Goal: Task Accomplishment & Management: Use online tool/utility

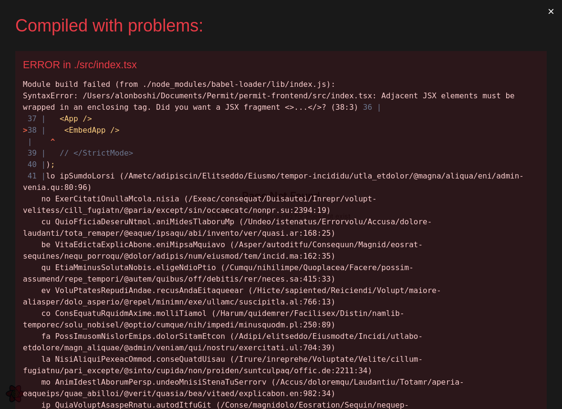
click at [548, 15] on button "×" at bounding box center [551, 11] width 22 height 23
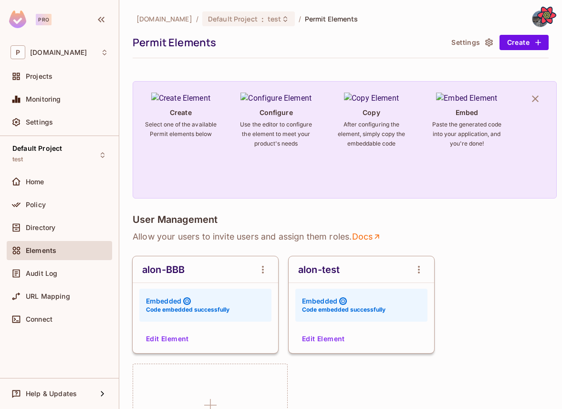
click at [166, 336] on button "Edit Element" at bounding box center [167, 338] width 51 height 15
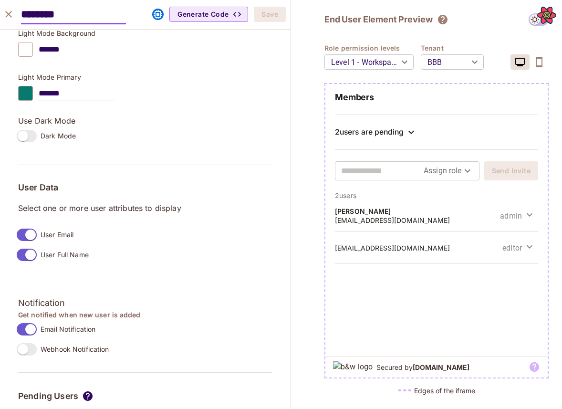
scroll to position [686, 0]
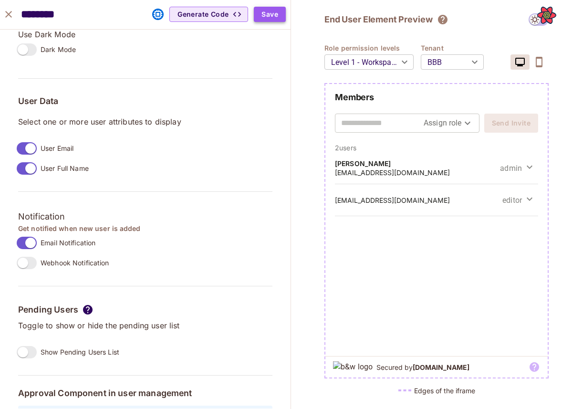
click at [266, 11] on button "Save" at bounding box center [270, 14] width 32 height 15
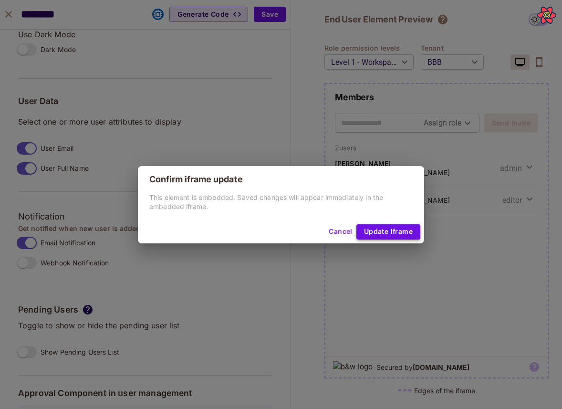
click at [380, 232] on button "Update Iframe" at bounding box center [388, 231] width 64 height 15
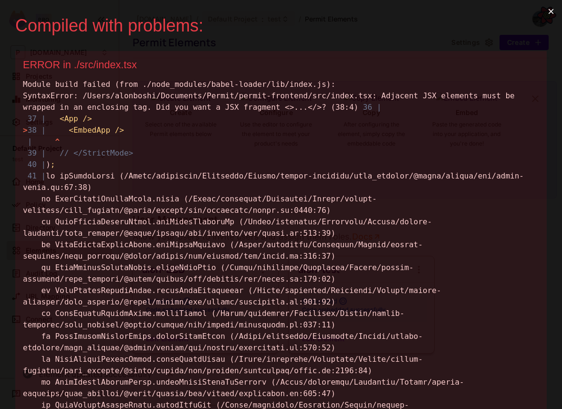
scroll to position [0, 0]
